Goal: Task Accomplishment & Management: Manage account settings

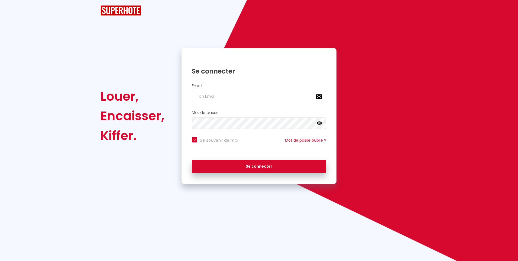
checkbox input "true"
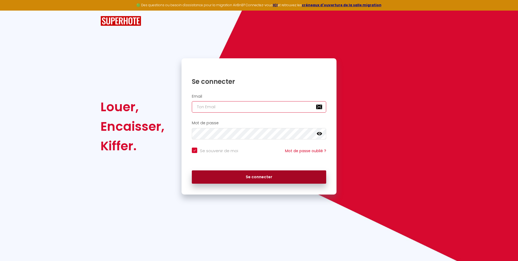
type input "[EMAIL_ADDRESS][DOMAIN_NAME]"
click at [264, 177] on button "Se connecter" at bounding box center [259, 177] width 134 height 14
checkbox input "true"
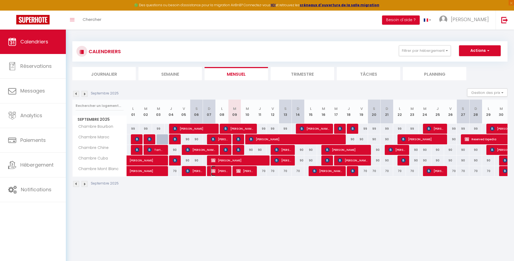
click at [216, 170] on span "[PERSON_NAME] L’escalier" at bounding box center [219, 171] width 17 height 10
select select "OK"
select select "KO"
select select "0"
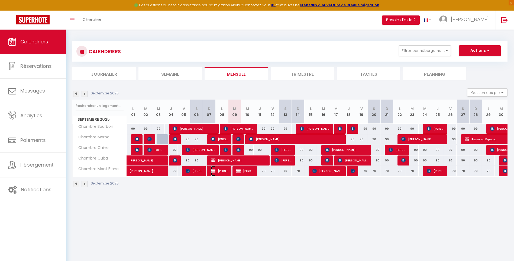
select select "1"
select select
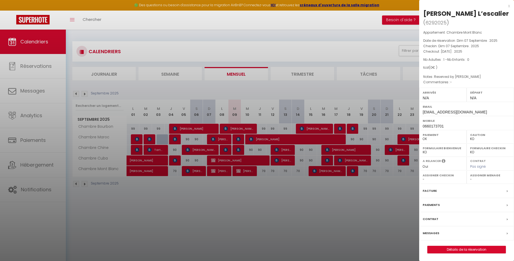
click at [509, 5] on div "x" at bounding box center [464, 6] width 91 height 7
